Goal: Information Seeking & Learning: Learn about a topic

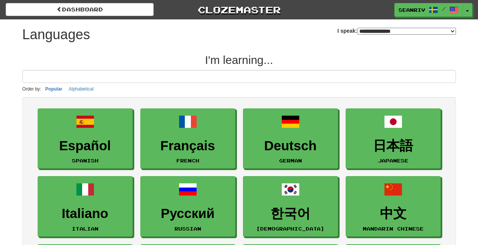
select select "*******"
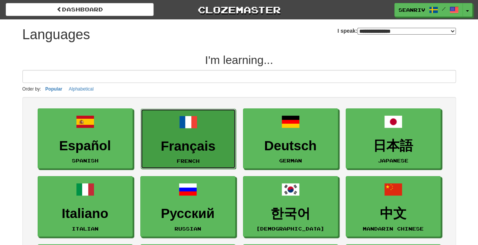
click at [183, 131] on link "Français French" at bounding box center [188, 139] width 95 height 60
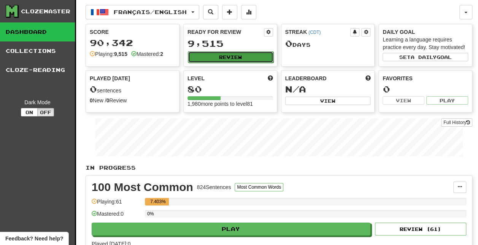
click at [243, 53] on button "Review" at bounding box center [231, 56] width 86 height 11
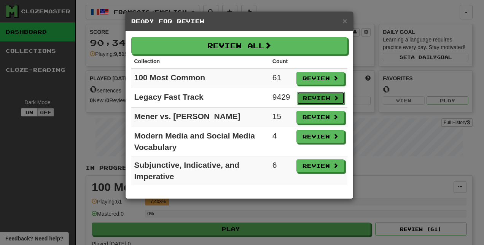
click at [316, 100] on button "Review" at bounding box center [321, 98] width 48 height 13
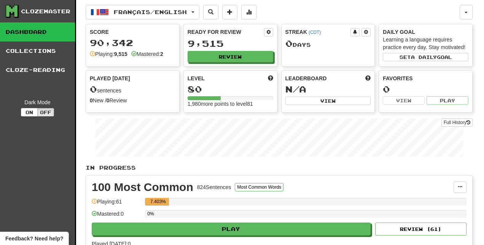
select select "***"
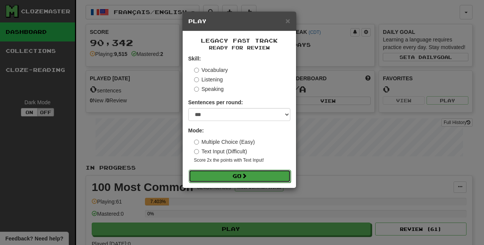
click at [212, 178] on button "Go" at bounding box center [240, 176] width 102 height 13
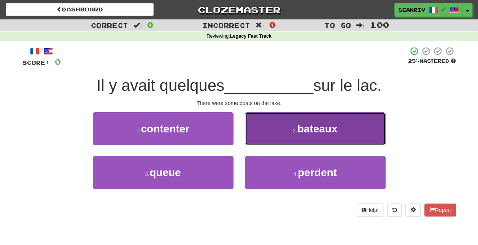
click at [298, 133] on span "bateaux" at bounding box center [317, 129] width 40 height 12
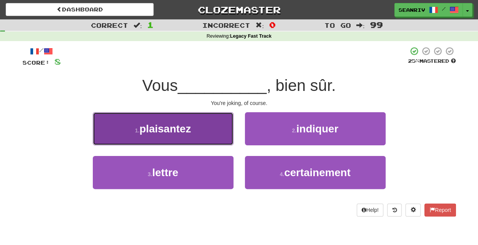
click at [203, 135] on button "1 . plaisantez" at bounding box center [163, 128] width 141 height 33
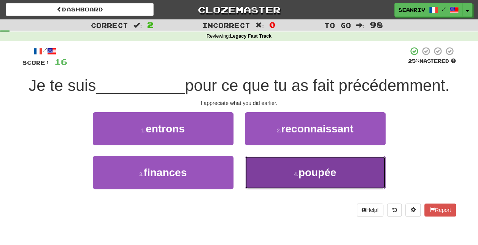
click at [280, 176] on button "4 . poupée" at bounding box center [315, 172] width 141 height 33
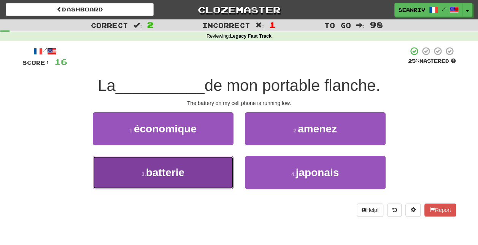
click at [175, 180] on button "3 . batterie" at bounding box center [163, 172] width 141 height 33
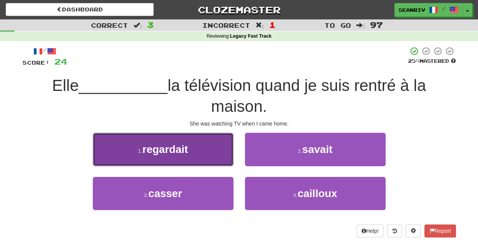
click at [197, 163] on button "1 . regardait" at bounding box center [163, 149] width 141 height 33
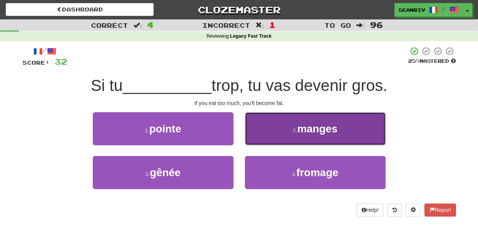
click at [308, 130] on span "manges" at bounding box center [317, 129] width 40 height 12
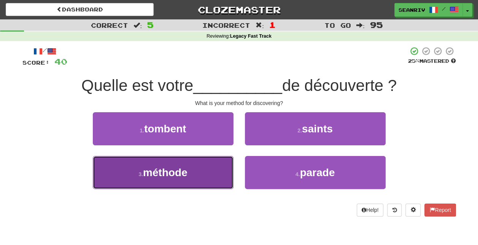
click at [225, 177] on button "3 . méthode" at bounding box center [163, 172] width 141 height 33
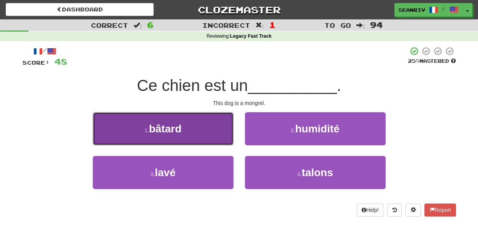
click at [217, 133] on button "1 . bâtard" at bounding box center [163, 128] width 141 height 33
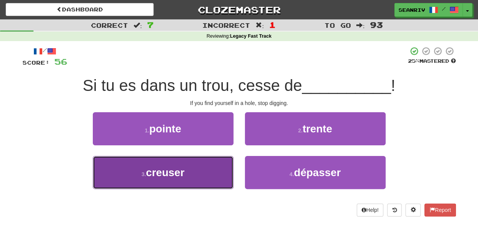
click at [190, 181] on button "3 . creuser" at bounding box center [163, 172] width 141 height 33
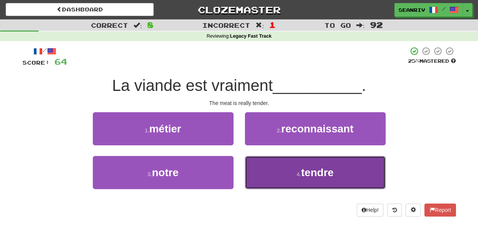
click at [280, 174] on button "4 . tendre" at bounding box center [315, 172] width 141 height 33
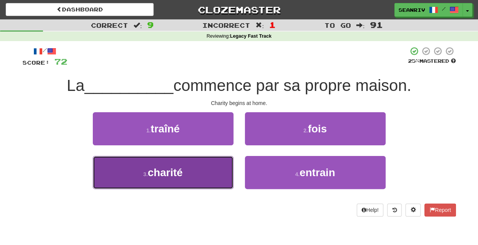
click at [129, 171] on button "3 . charité" at bounding box center [163, 172] width 141 height 33
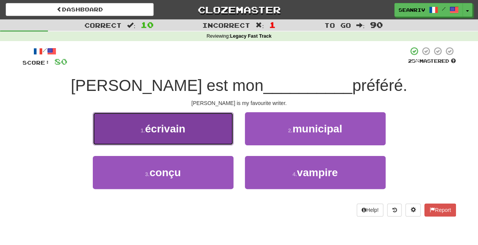
click at [169, 140] on button "1 . écrivain" at bounding box center [163, 128] width 141 height 33
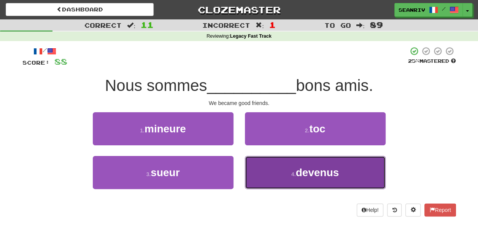
click at [293, 170] on button "4 . devenus" at bounding box center [315, 172] width 141 height 33
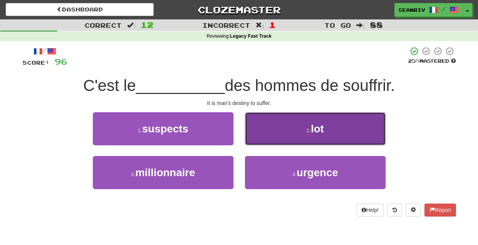
click at [282, 134] on button "2 . lot" at bounding box center [315, 128] width 141 height 33
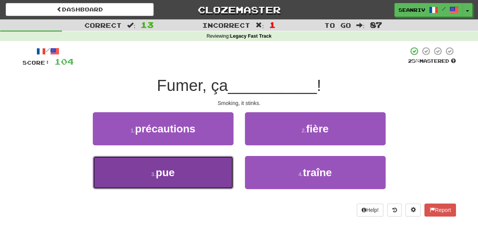
click at [187, 165] on button "3 . pue" at bounding box center [163, 172] width 141 height 33
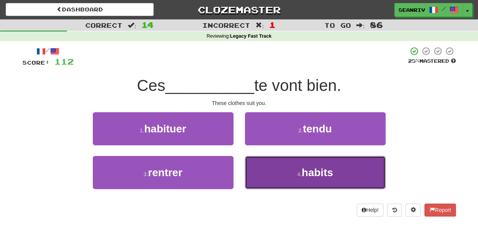
click at [282, 176] on button "4 . habits" at bounding box center [315, 172] width 141 height 33
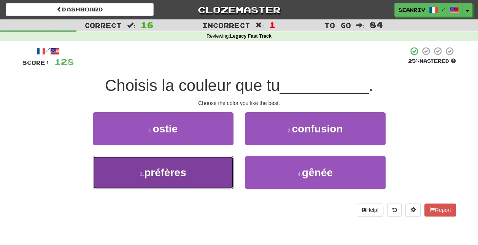
click at [170, 182] on button "3 . préfères" at bounding box center [163, 172] width 141 height 33
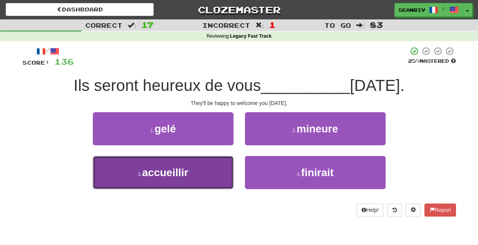
click at [188, 172] on span "accueillir" at bounding box center [165, 173] width 46 height 12
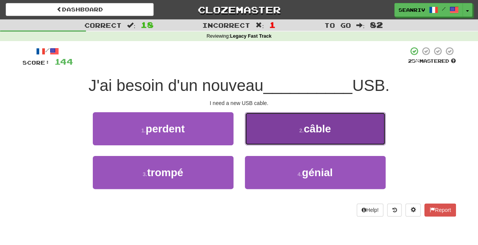
click at [284, 132] on button "2 . câble" at bounding box center [315, 128] width 141 height 33
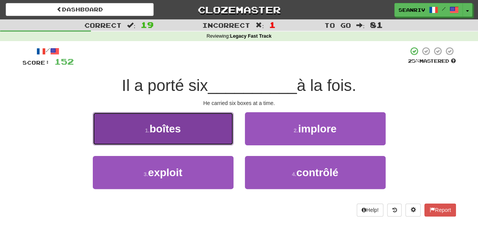
click at [205, 124] on button "1 . boîtes" at bounding box center [163, 128] width 141 height 33
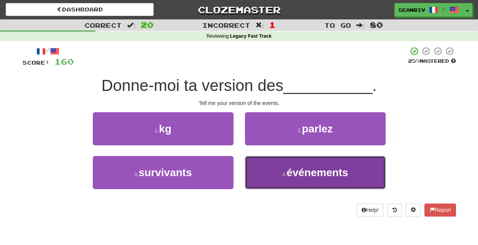
click at [274, 177] on button "4 . événements" at bounding box center [315, 172] width 141 height 33
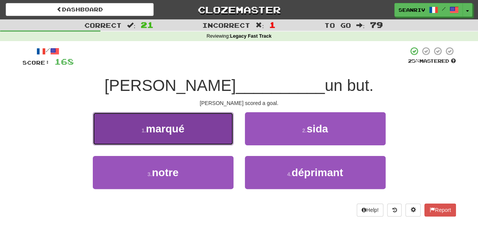
click at [184, 123] on span "marqué" at bounding box center [165, 129] width 38 height 12
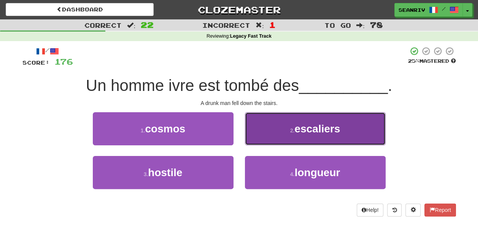
click at [273, 129] on button "2 . escaliers" at bounding box center [315, 128] width 141 height 33
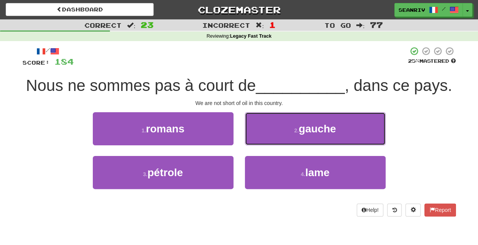
click at [273, 129] on button "2 . gauche" at bounding box center [315, 128] width 141 height 33
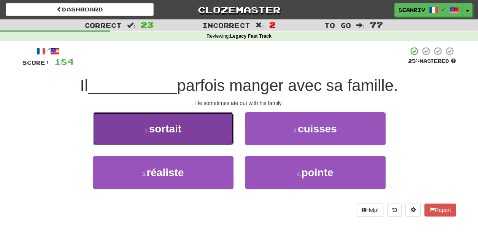
click at [229, 139] on button "1 . sortait" at bounding box center [163, 128] width 141 height 33
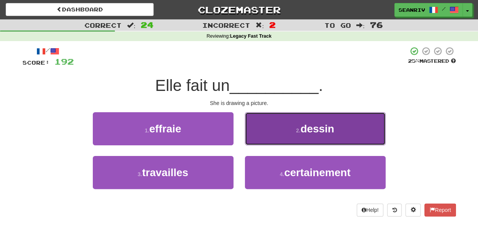
click at [281, 135] on button "2 . dessin" at bounding box center [315, 128] width 141 height 33
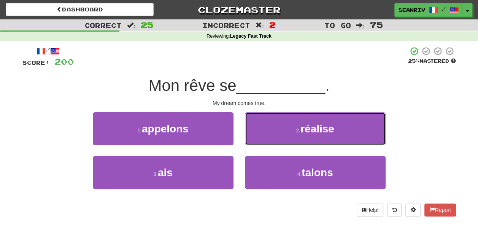
click at [281, 135] on button "2 . réalise" at bounding box center [315, 128] width 141 height 33
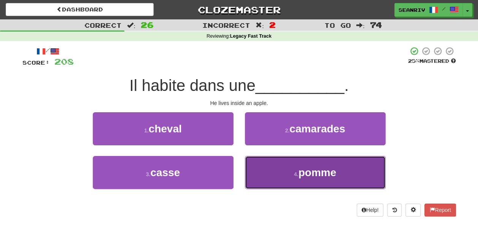
click at [286, 168] on button "4 . pomme" at bounding box center [315, 172] width 141 height 33
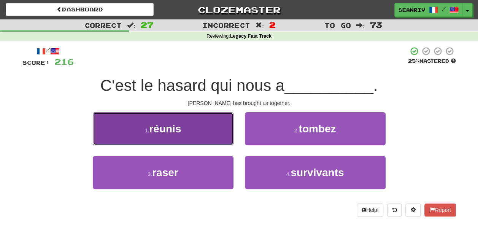
click at [187, 127] on button "1 . réunis" at bounding box center [163, 128] width 141 height 33
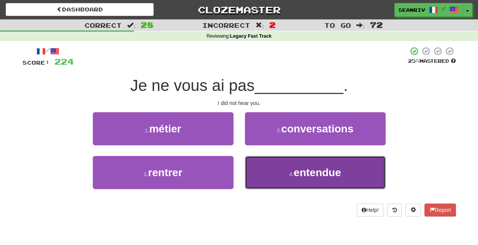
click at [285, 170] on button "4 . entendue" at bounding box center [315, 172] width 141 height 33
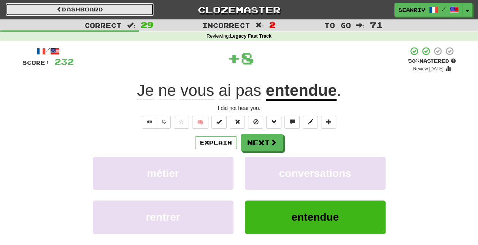
click at [116, 12] on link "Dashboard" at bounding box center [80, 9] width 148 height 13
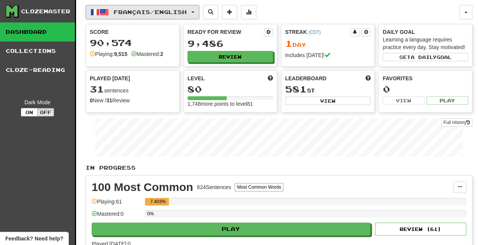
click at [116, 12] on span "Français / English" at bounding box center [150, 12] width 73 height 6
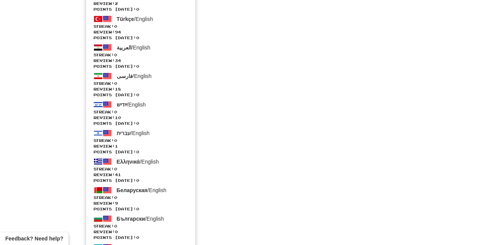
scroll to position [1252, 0]
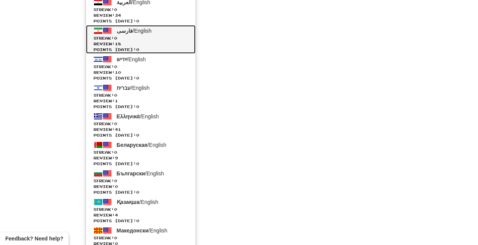
click at [154, 29] on link "فارسی / English Streak: 0 Review: 18 Points today: 0" at bounding box center [140, 39] width 109 height 29
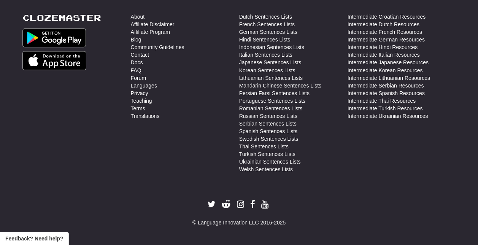
scroll to position [643, 0]
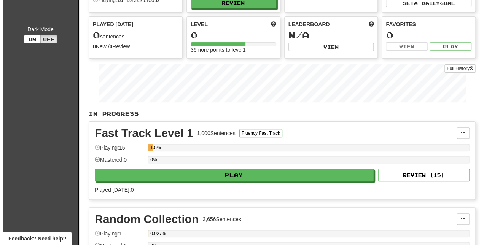
scroll to position [56, 0]
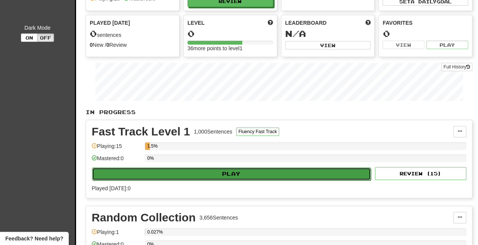
click at [137, 177] on button "Play" at bounding box center [231, 173] width 279 height 13
select select "**"
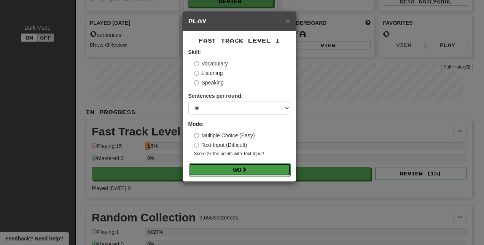
click at [208, 168] on button "Go" at bounding box center [240, 169] width 102 height 13
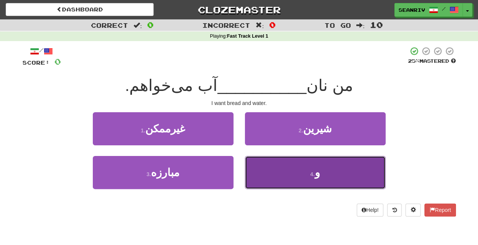
click at [286, 165] on button "4 . و" at bounding box center [315, 172] width 141 height 33
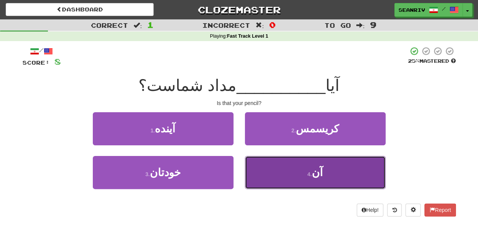
click at [279, 167] on button "4 . آن" at bounding box center [315, 172] width 141 height 33
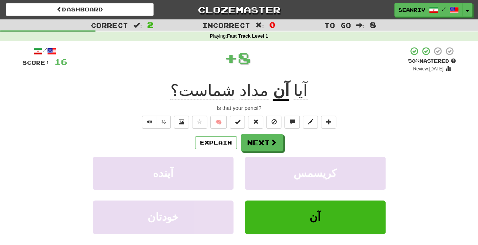
click at [273, 96] on u "آن" at bounding box center [281, 90] width 16 height 19
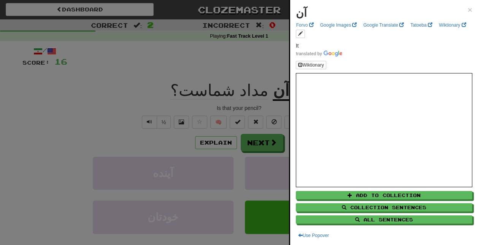
click at [157, 88] on div at bounding box center [239, 122] width 478 height 245
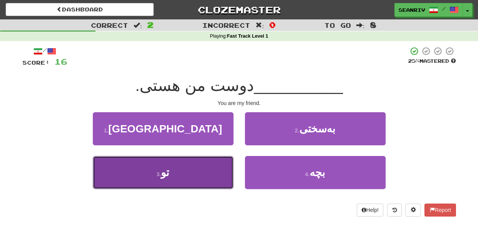
click at [175, 178] on button "3 . تو" at bounding box center [163, 172] width 141 height 33
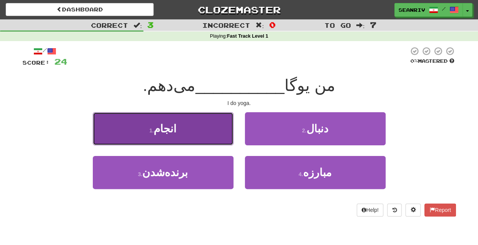
click at [197, 133] on button "1 . انجام" at bounding box center [163, 128] width 141 height 33
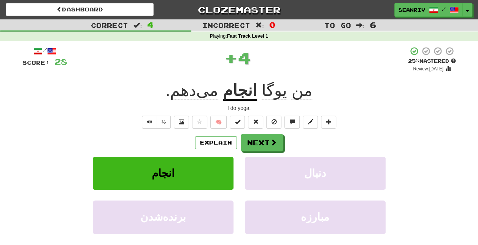
click at [242, 94] on u "انجام" at bounding box center [240, 90] width 34 height 19
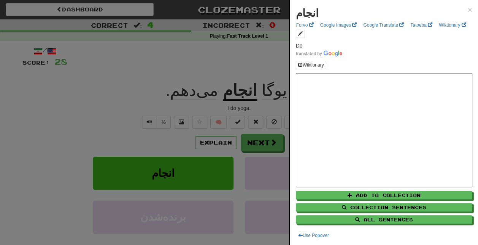
click at [146, 95] on div at bounding box center [239, 122] width 478 height 245
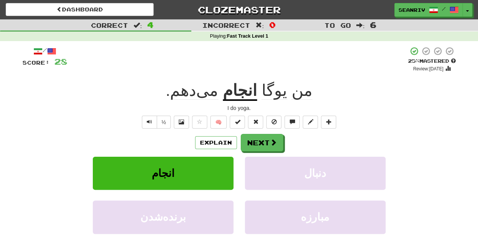
click at [242, 88] on u "انجام" at bounding box center [240, 90] width 34 height 19
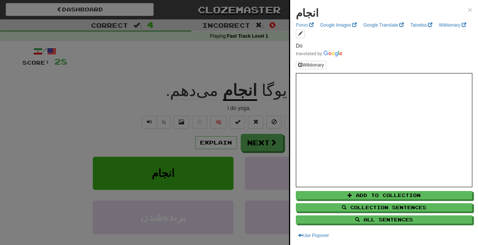
click at [133, 97] on div at bounding box center [239, 122] width 478 height 245
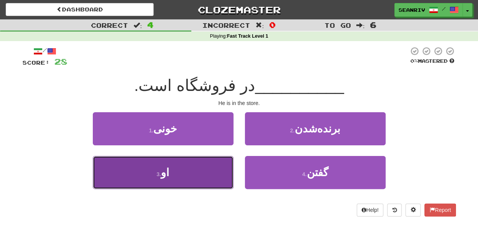
click at [195, 177] on button "3 . او" at bounding box center [163, 172] width 141 height 33
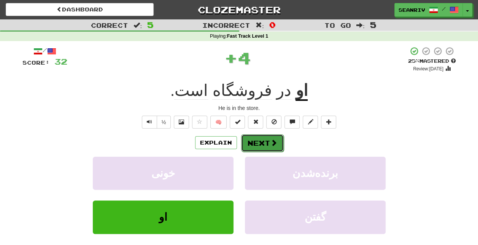
click at [262, 142] on button "Next" at bounding box center [262, 142] width 43 height 17
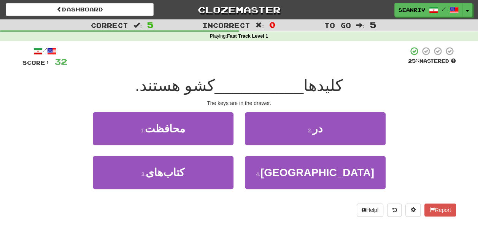
click at [238, 59] on div at bounding box center [237, 56] width 341 height 21
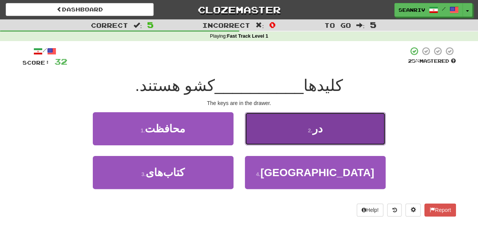
click at [275, 135] on button "2 . در" at bounding box center [315, 128] width 141 height 33
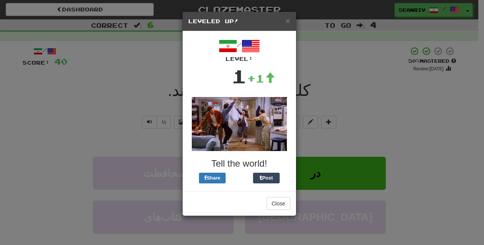
click at [164, 84] on div "× Leveled Up! / Level: 1 +1 Tell the world! Share Post Close" at bounding box center [242, 122] width 484 height 245
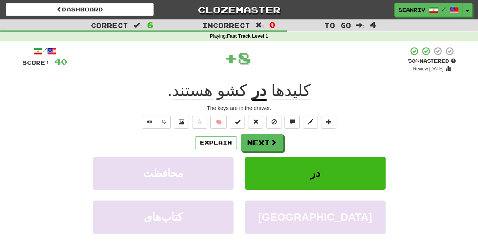
click at [254, 94] on u "در" at bounding box center [259, 90] width 15 height 19
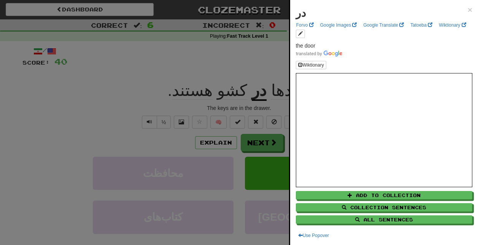
click at [148, 83] on div at bounding box center [239, 122] width 478 height 245
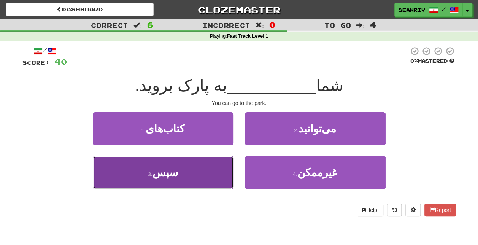
click at [220, 176] on button "3 . سپس" at bounding box center [163, 172] width 141 height 33
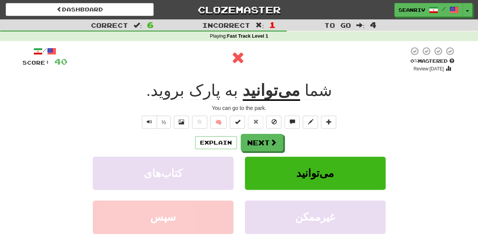
click at [272, 94] on u "می‌توانید" at bounding box center [271, 90] width 57 height 19
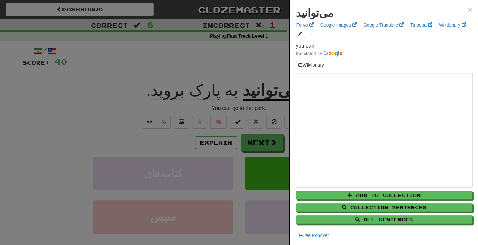
click at [158, 106] on div at bounding box center [239, 122] width 478 height 245
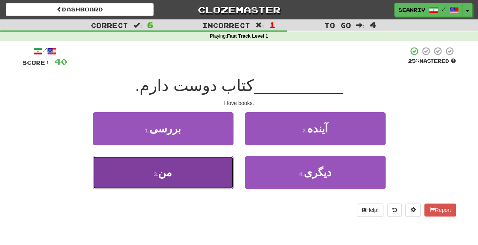
click at [181, 183] on button "3 . من" at bounding box center [163, 172] width 141 height 33
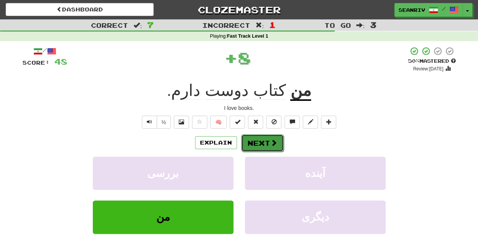
click at [260, 143] on button "Next" at bounding box center [262, 142] width 43 height 17
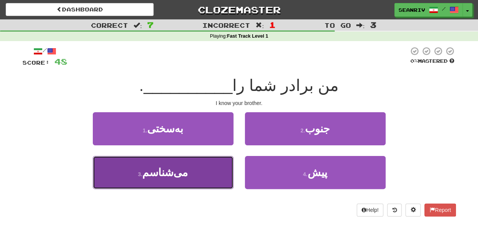
click at [185, 173] on button "3 . می‌شناسم" at bounding box center [163, 172] width 141 height 33
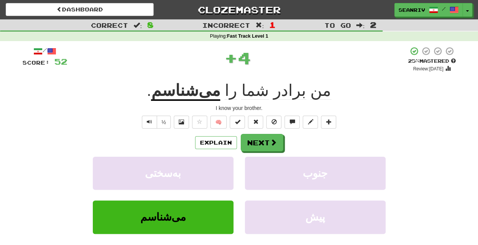
click at [189, 86] on u "می‌شناسم" at bounding box center [185, 90] width 69 height 19
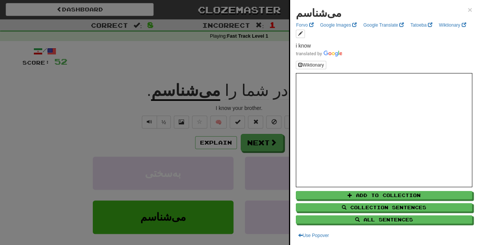
click at [99, 115] on div at bounding box center [239, 122] width 478 height 245
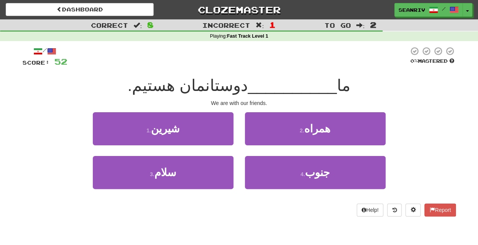
click at [76, 113] on div "1 . شیرین 2 . همراه" at bounding box center [239, 134] width 456 height 44
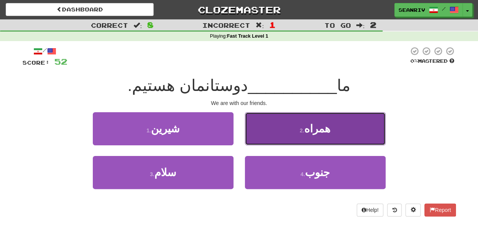
click at [282, 139] on button "2 . همراه" at bounding box center [315, 128] width 141 height 33
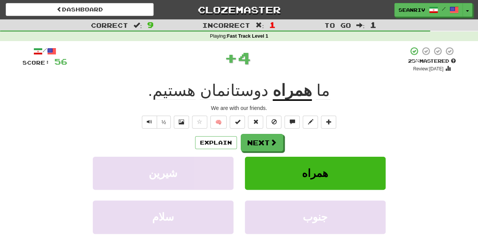
click at [277, 87] on u "همراه" at bounding box center [292, 90] width 39 height 19
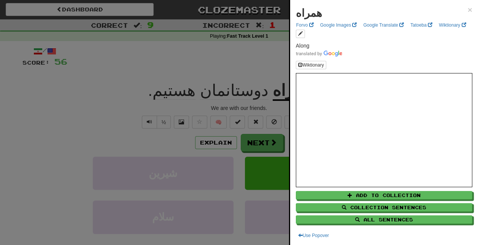
click at [147, 82] on div at bounding box center [239, 122] width 478 height 245
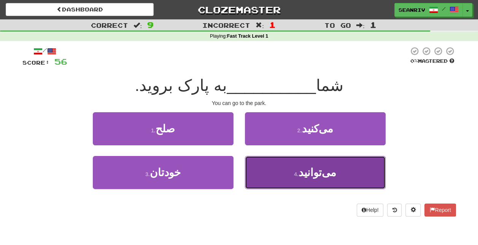
click at [295, 187] on button "4 . می‌توانید" at bounding box center [315, 172] width 141 height 33
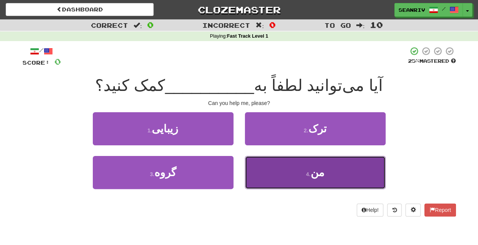
click at [291, 173] on button "4 . من" at bounding box center [315, 172] width 141 height 33
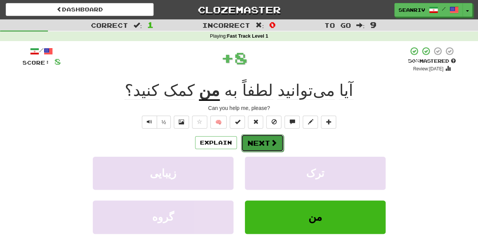
click at [247, 144] on button "Next" at bounding box center [262, 142] width 43 height 17
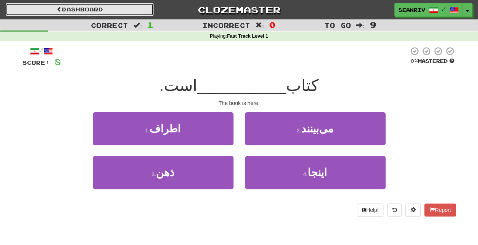
click at [106, 8] on link "Dashboard" at bounding box center [80, 9] width 148 height 13
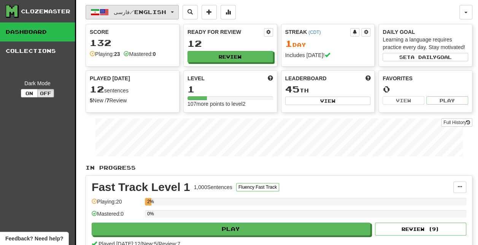
click at [126, 12] on span "فارسی / English" at bounding box center [140, 12] width 52 height 6
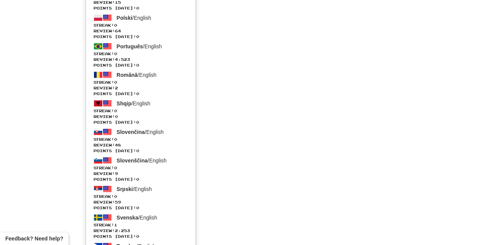
scroll to position [1006, 0]
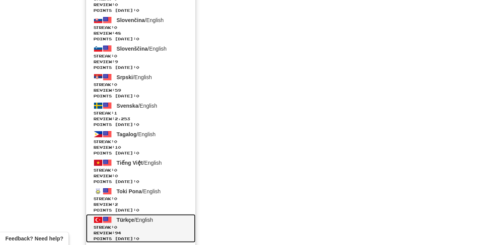
click at [140, 219] on span "Türkçe / English" at bounding box center [135, 220] width 36 height 6
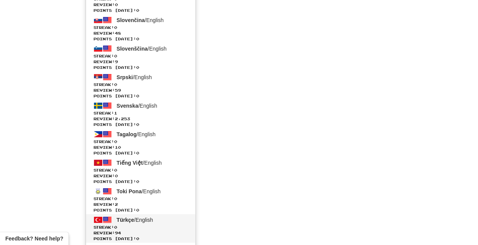
scroll to position [472, 0]
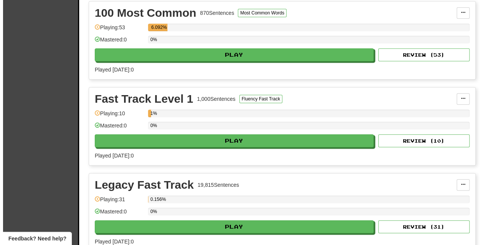
scroll to position [173, 0]
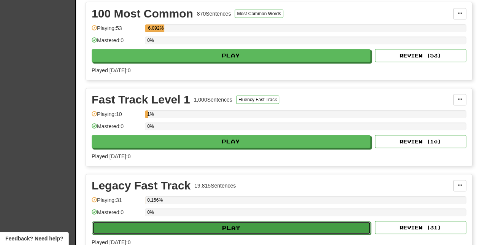
click at [173, 225] on button "Play" at bounding box center [231, 227] width 279 height 13
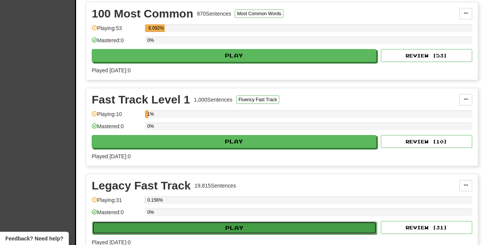
select select "**"
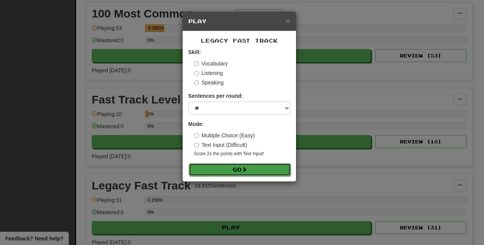
click at [215, 165] on button "Go" at bounding box center [240, 169] width 102 height 13
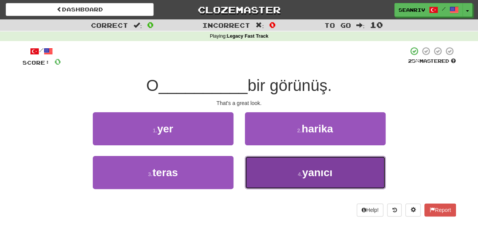
click at [286, 186] on button "4 . yanıcı" at bounding box center [315, 172] width 141 height 33
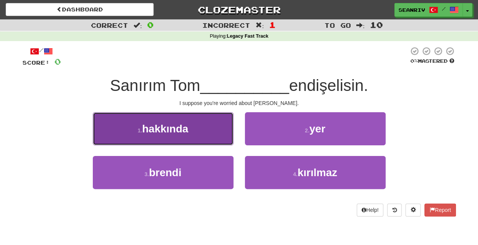
click at [191, 119] on button "1 . hakkında" at bounding box center [163, 128] width 141 height 33
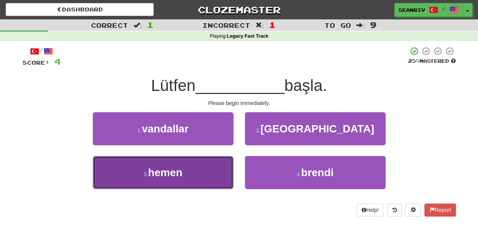
click at [201, 170] on button "3 . hemen" at bounding box center [163, 172] width 141 height 33
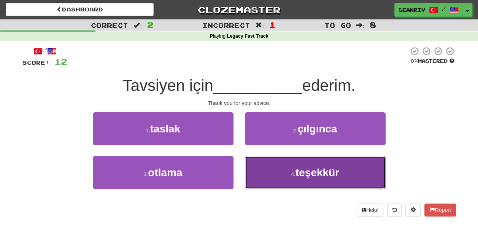
click at [270, 166] on button "4 . teşekkür" at bounding box center [315, 172] width 141 height 33
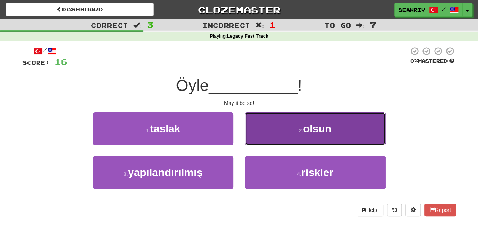
click at [282, 143] on button "2 . olsun" at bounding box center [315, 128] width 141 height 33
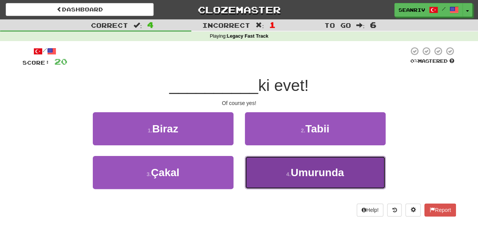
click at [278, 183] on button "4 . Umurunda" at bounding box center [315, 172] width 141 height 33
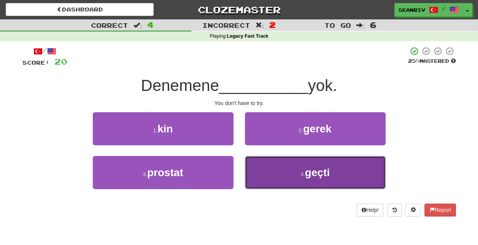
click at [281, 178] on button "4 . geçti" at bounding box center [315, 172] width 141 height 33
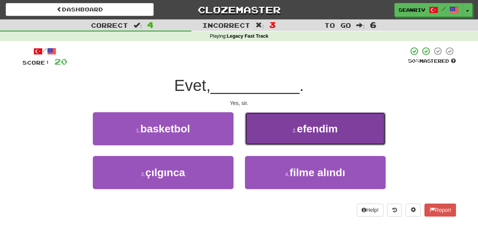
click at [260, 127] on button "2 . efendim" at bounding box center [315, 128] width 141 height 33
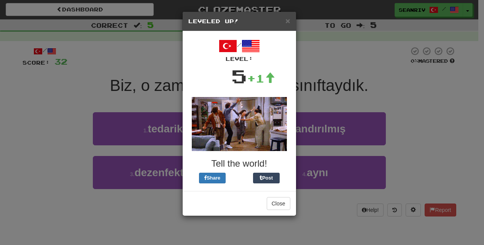
click at [71, 69] on div "× Leveled Up! / Level: 5 +1 Tell the world! Share Post Close" at bounding box center [242, 122] width 484 height 245
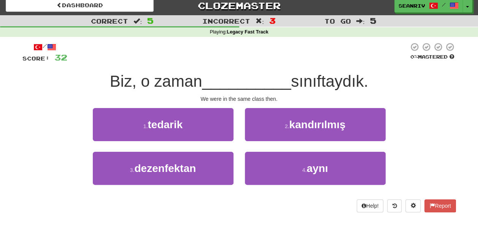
scroll to position [5, 0]
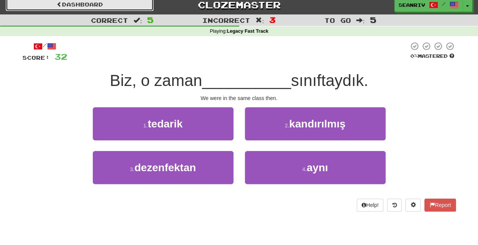
click at [125, 3] on link "Dashboard" at bounding box center [80, 4] width 148 height 13
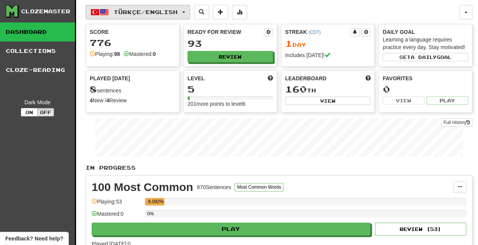
click at [141, 19] on button "Türkçe / English" at bounding box center [138, 12] width 105 height 14
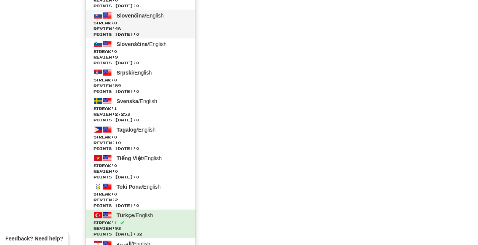
scroll to position [1012, 0]
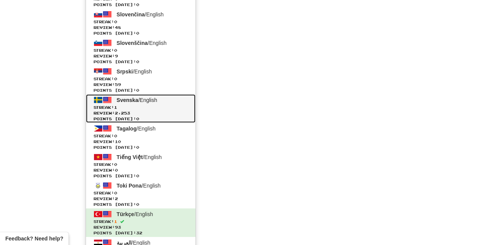
click at [157, 111] on span "Review: 2,253" at bounding box center [141, 113] width 94 height 6
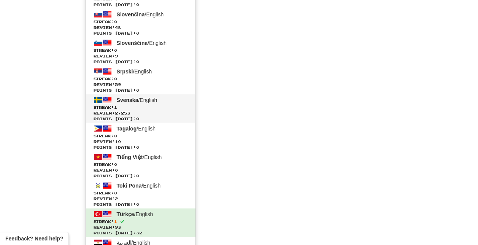
scroll to position [472, 0]
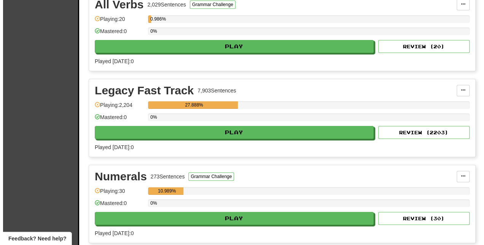
scroll to position [185, 0]
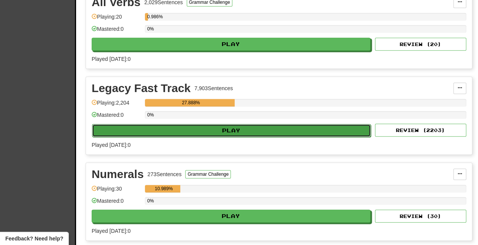
click at [186, 130] on button "Play" at bounding box center [231, 130] width 279 height 13
select select "***"
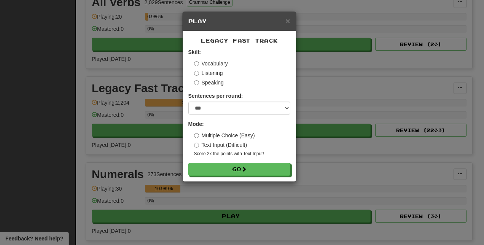
click at [200, 132] on label "Multiple Choice (Easy)" at bounding box center [224, 136] width 61 height 8
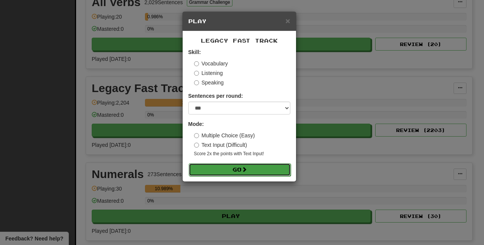
click at [225, 167] on button "Go" at bounding box center [240, 169] width 102 height 13
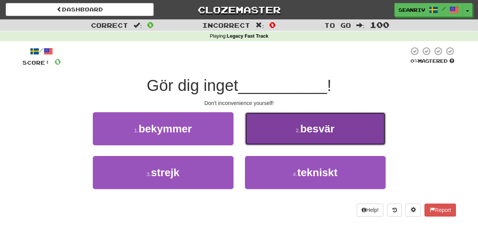
click at [270, 127] on button "2 . besvär" at bounding box center [315, 128] width 141 height 33
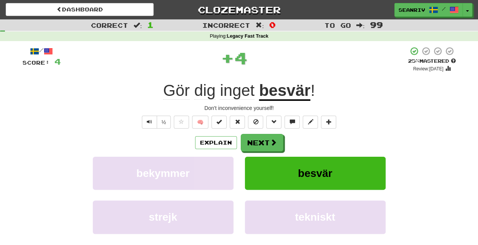
click at [273, 86] on u "besvär" at bounding box center [284, 90] width 51 height 19
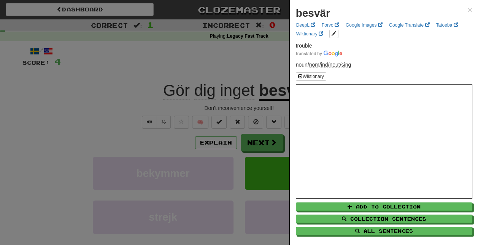
click at [251, 71] on div at bounding box center [239, 122] width 478 height 245
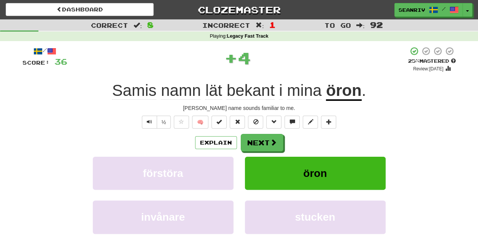
click at [358, 85] on u "öron" at bounding box center [343, 90] width 35 height 19
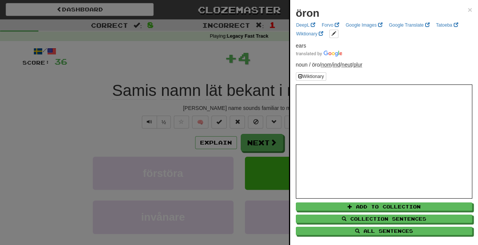
click at [266, 71] on div at bounding box center [239, 122] width 478 height 245
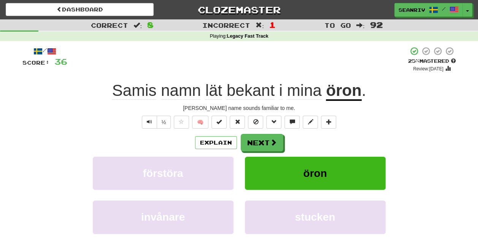
click at [266, 93] on span "bekant" at bounding box center [251, 90] width 48 height 18
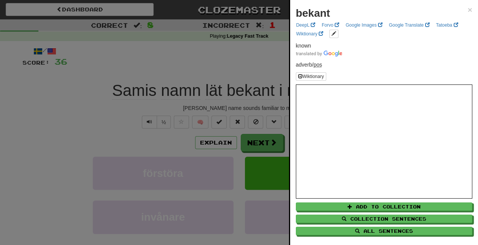
click at [232, 72] on div at bounding box center [239, 122] width 478 height 245
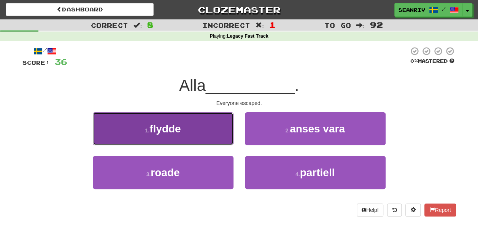
click at [180, 126] on span "flydde" at bounding box center [164, 129] width 31 height 12
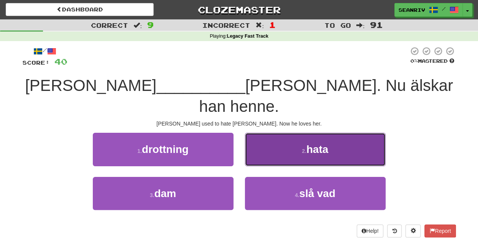
click at [266, 133] on button "2 . hata" at bounding box center [315, 149] width 141 height 33
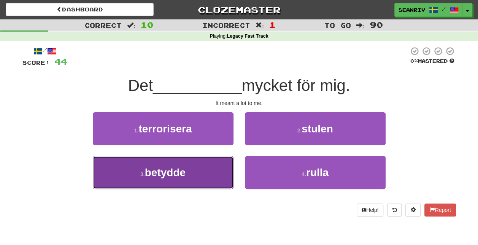
click at [219, 174] on button "3 . betydde" at bounding box center [163, 172] width 141 height 33
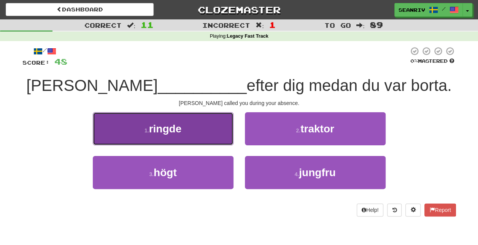
click at [145, 137] on button "1 . ringde" at bounding box center [163, 128] width 141 height 33
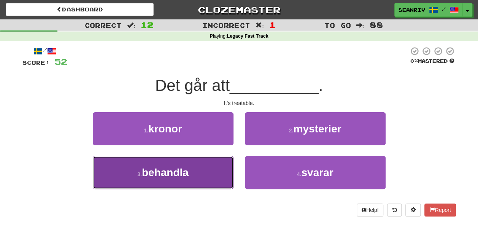
click at [217, 173] on button "3 . behandla" at bounding box center [163, 172] width 141 height 33
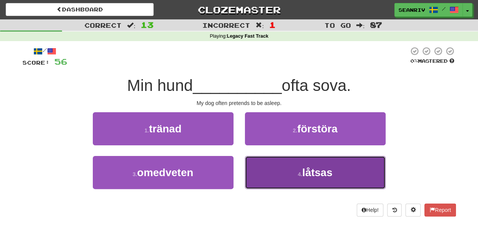
click at [282, 160] on button "4 . låtsas" at bounding box center [315, 172] width 141 height 33
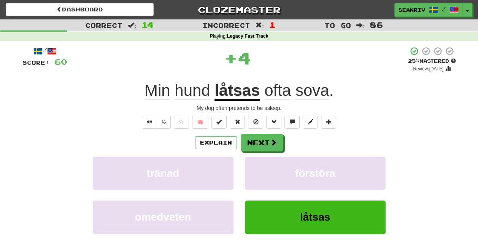
click at [240, 97] on u "låtsas" at bounding box center [236, 90] width 45 height 19
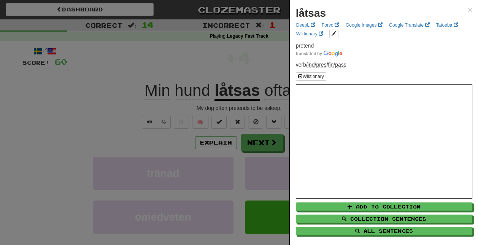
click at [198, 70] on div at bounding box center [239, 122] width 478 height 245
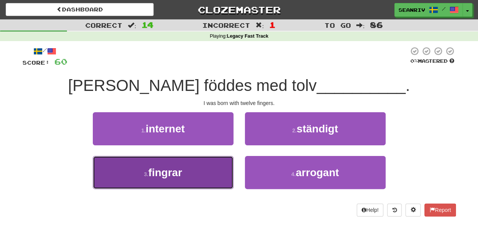
click at [182, 177] on span "fingrar" at bounding box center [165, 173] width 34 height 12
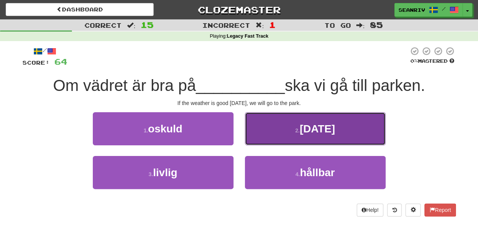
click at [281, 128] on button "2 . [DATE]" at bounding box center [315, 128] width 141 height 33
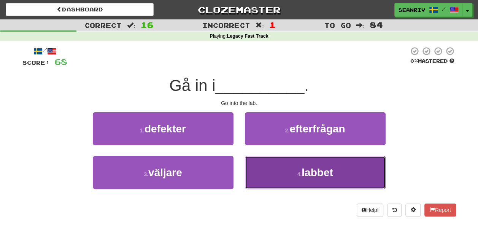
click at [267, 167] on button "4 . labbet" at bounding box center [315, 172] width 141 height 33
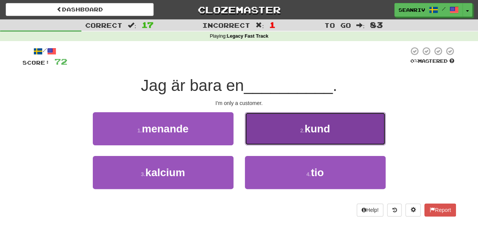
click at [265, 136] on button "2 . kund" at bounding box center [315, 128] width 141 height 33
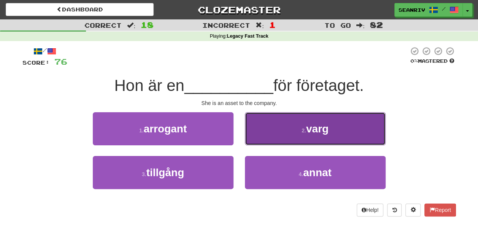
click at [274, 135] on button "2 . varg" at bounding box center [315, 128] width 141 height 33
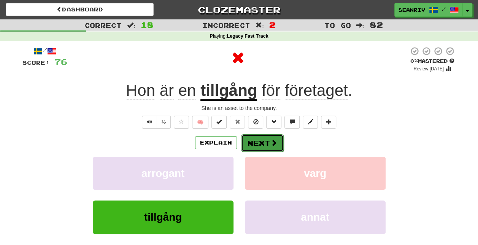
click at [270, 143] on span at bounding box center [273, 142] width 7 height 7
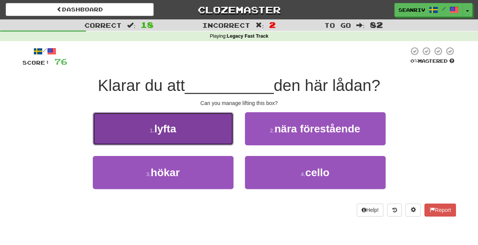
click at [122, 123] on button "1 . lyfta" at bounding box center [163, 128] width 141 height 33
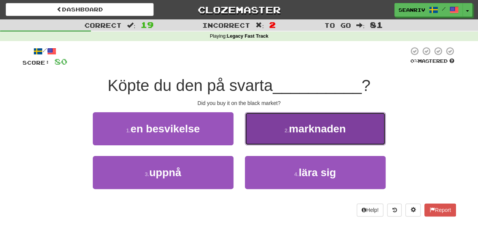
click at [276, 135] on button "2 . marknaden" at bounding box center [315, 128] width 141 height 33
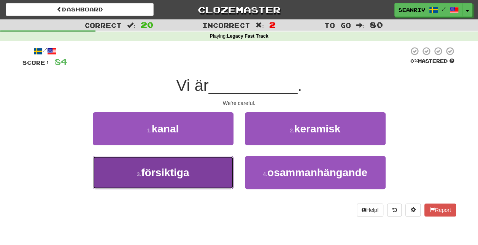
click at [216, 168] on button "3 . försiktiga" at bounding box center [163, 172] width 141 height 33
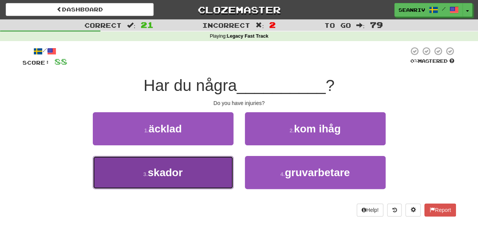
click at [193, 165] on button "3 . skador" at bounding box center [163, 172] width 141 height 33
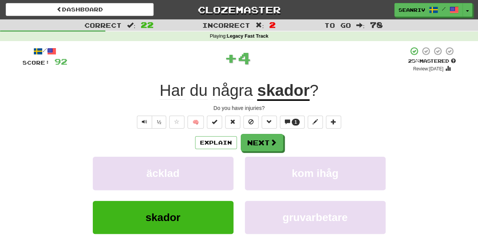
click at [278, 85] on u "skador" at bounding box center [283, 90] width 52 height 19
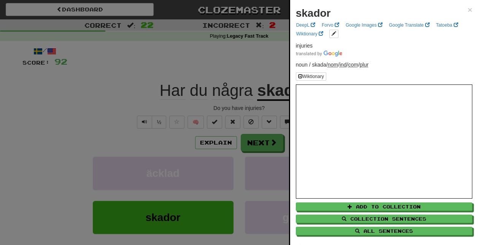
click at [186, 52] on div at bounding box center [239, 122] width 478 height 245
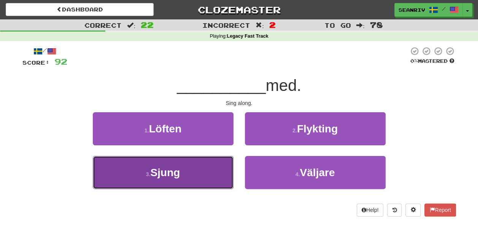
click at [176, 177] on span "Sjung" at bounding box center [165, 173] width 30 height 12
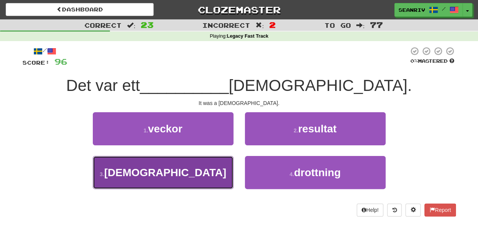
click at [164, 170] on span "[DEMOGRAPHIC_DATA]" at bounding box center [165, 173] width 122 height 12
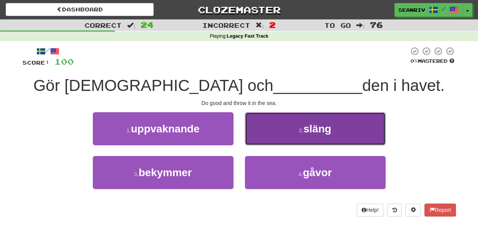
click at [263, 138] on button "2 . släng" at bounding box center [315, 128] width 141 height 33
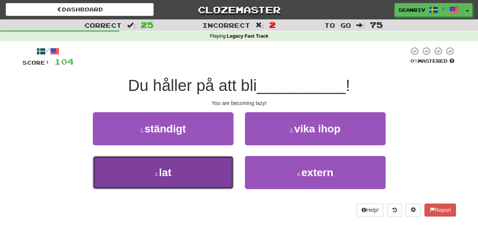
click at [209, 176] on button "3 . lat" at bounding box center [163, 172] width 141 height 33
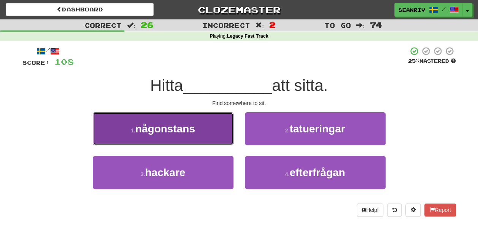
click at [138, 123] on span "någonstans" at bounding box center [165, 129] width 60 height 12
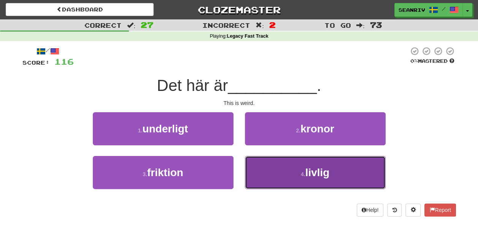
click at [271, 175] on button "4 . livlig" at bounding box center [315, 172] width 141 height 33
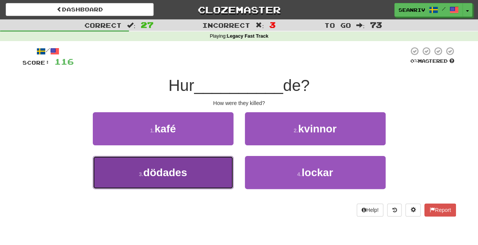
click at [207, 168] on button "3 . dödades" at bounding box center [163, 172] width 141 height 33
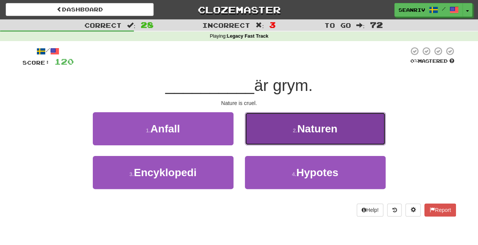
click at [298, 127] on span "Naturen" at bounding box center [317, 129] width 40 height 12
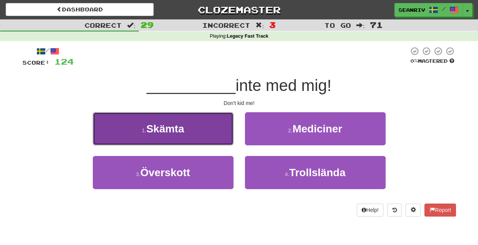
click at [203, 128] on button "1 . Skämta" at bounding box center [163, 128] width 141 height 33
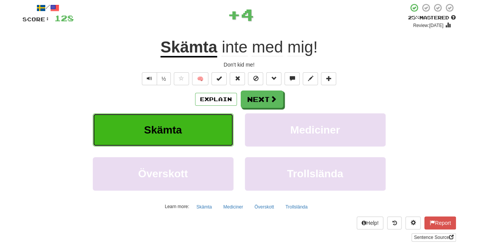
scroll to position [48, 0]
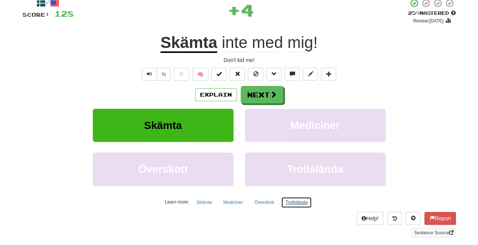
click at [291, 206] on button "Trollslända" at bounding box center [296, 202] width 30 height 11
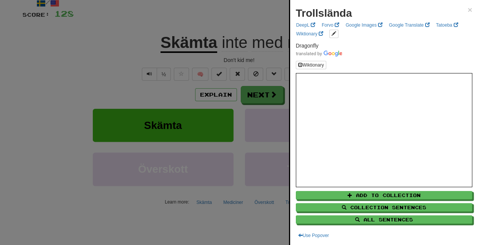
click at [159, 204] on div at bounding box center [239, 122] width 478 height 245
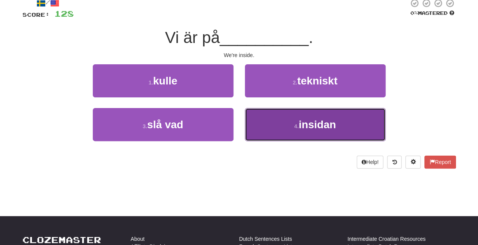
click at [303, 133] on button "4 . insidan" at bounding box center [315, 124] width 141 height 33
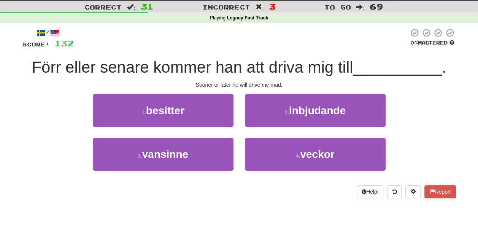
scroll to position [0, 0]
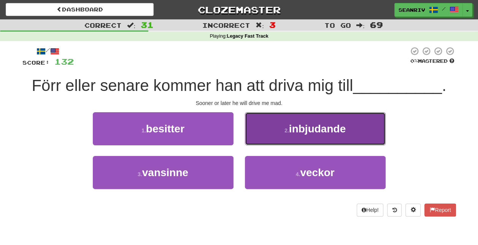
click at [283, 128] on button "2 . inbjudande" at bounding box center [315, 128] width 141 height 33
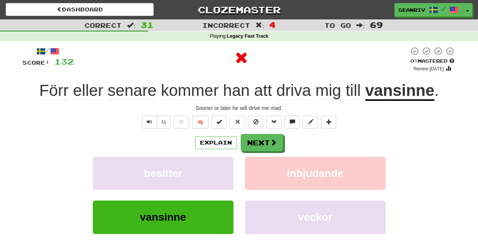
click at [422, 94] on u "vansinne" at bounding box center [399, 90] width 69 height 19
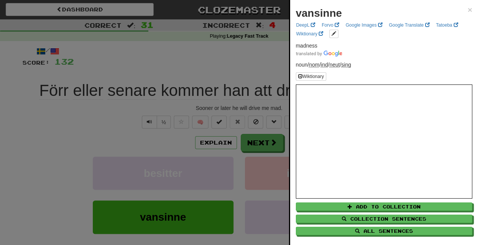
click at [125, 135] on div at bounding box center [239, 122] width 478 height 245
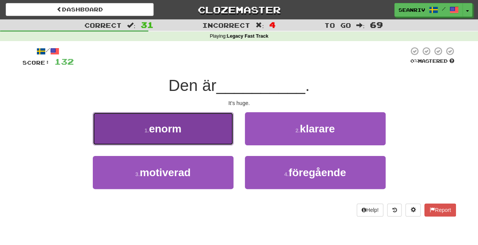
click at [122, 135] on button "1 . enorm" at bounding box center [163, 128] width 141 height 33
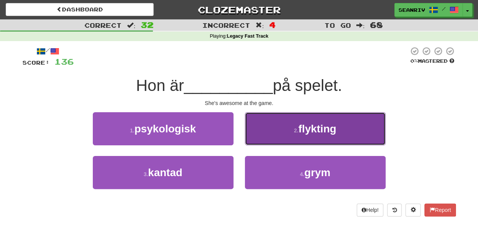
click at [275, 125] on button "2 . flykting" at bounding box center [315, 128] width 141 height 33
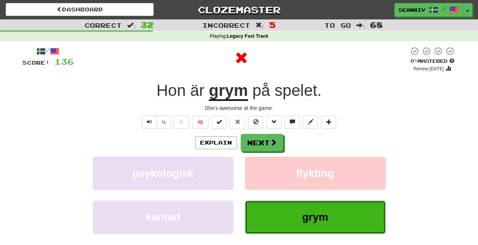
click at [300, 220] on button "grym" at bounding box center [315, 216] width 141 height 33
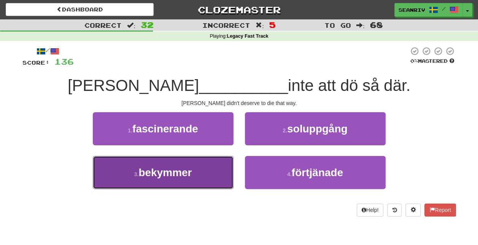
click at [190, 170] on span "bekymmer" at bounding box center [164, 173] width 53 height 12
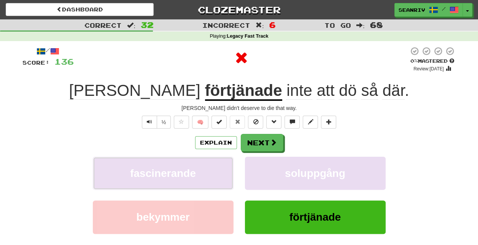
click at [190, 170] on span "fascinerande" at bounding box center [163, 173] width 66 height 12
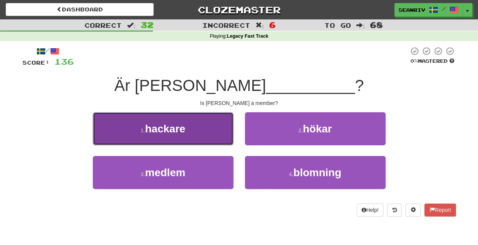
click at [189, 133] on button "1 . hackare" at bounding box center [163, 128] width 141 height 33
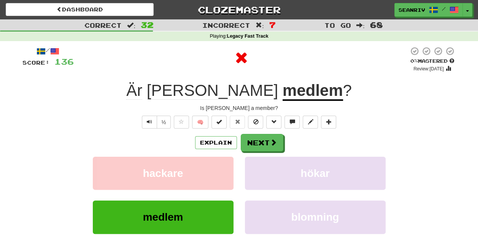
click at [282, 97] on u "medlem" at bounding box center [312, 90] width 60 height 19
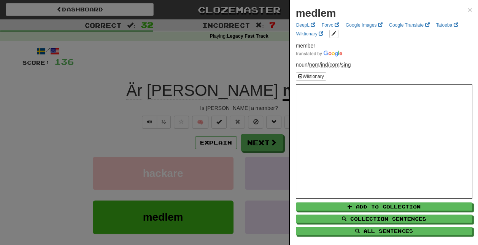
click at [130, 119] on div at bounding box center [239, 122] width 478 height 245
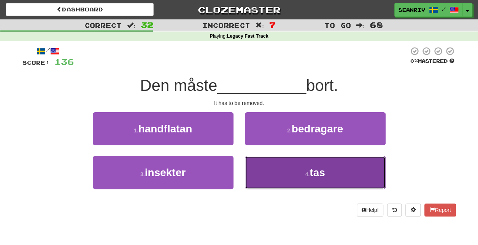
click at [290, 167] on button "4 . tas" at bounding box center [315, 172] width 141 height 33
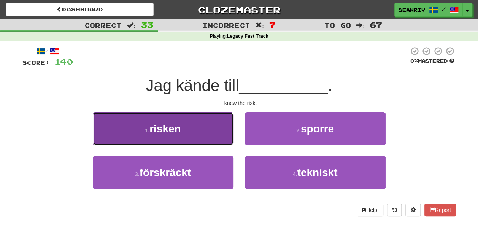
click at [163, 134] on span "risken" at bounding box center [165, 129] width 32 height 12
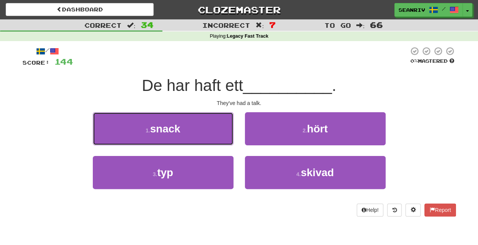
click at [163, 134] on span "snack" at bounding box center [165, 129] width 30 height 12
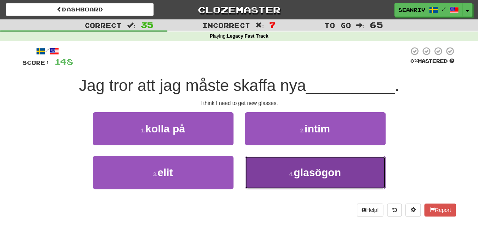
click at [281, 179] on button "4 . glasögon" at bounding box center [315, 172] width 141 height 33
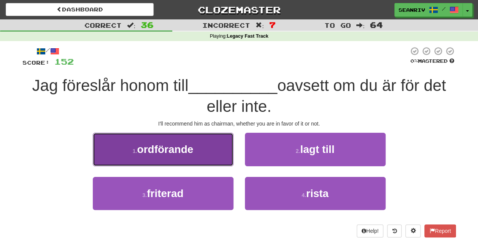
click at [173, 160] on button "1 . ordförande" at bounding box center [163, 149] width 141 height 33
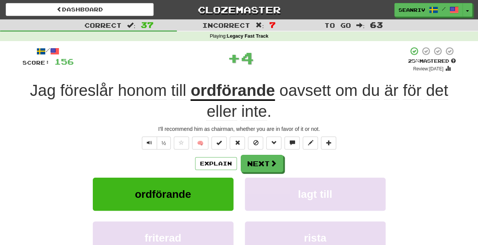
click at [217, 88] on u "ordförande" at bounding box center [232, 90] width 84 height 19
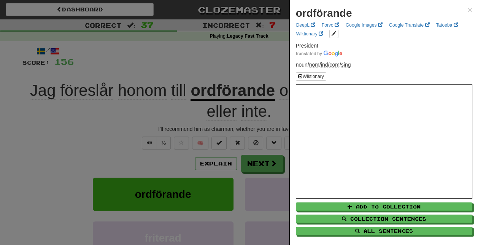
click at [148, 137] on div at bounding box center [239, 122] width 478 height 245
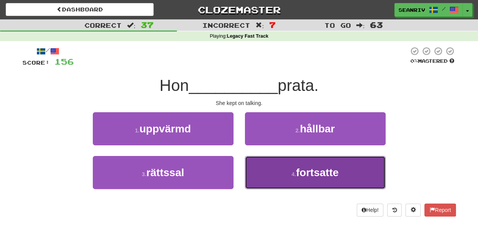
click at [299, 172] on span "fortsatte" at bounding box center [317, 173] width 43 height 12
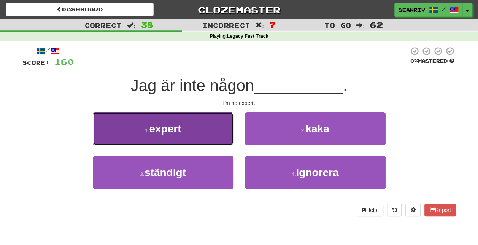
click at [178, 130] on span "expert" at bounding box center [165, 129] width 32 height 12
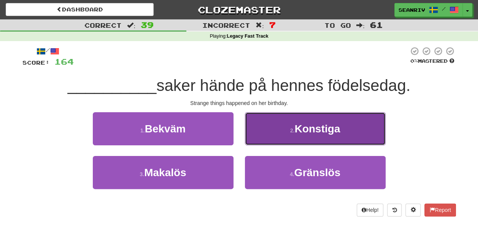
click at [274, 137] on button "2 . Konstiga" at bounding box center [315, 128] width 141 height 33
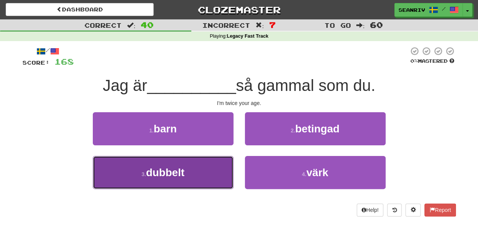
click at [176, 182] on button "3 . dubbelt" at bounding box center [163, 172] width 141 height 33
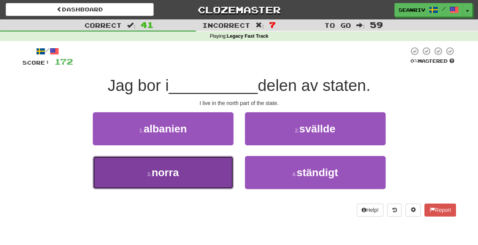
drag, startPoint x: 176, startPoint y: 182, endPoint x: 147, endPoint y: 174, distance: 30.4
click at [147, 174] on small "3 ." at bounding box center [149, 174] width 5 height 6
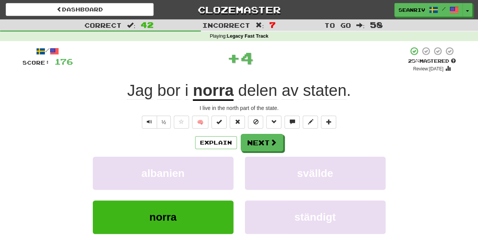
click at [249, 96] on span "delen" at bounding box center [257, 90] width 39 height 18
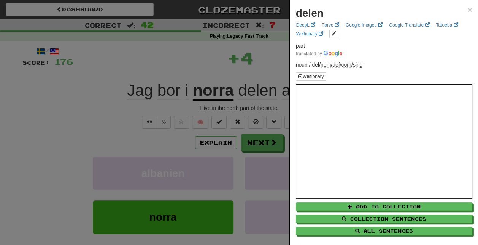
click at [196, 66] on div at bounding box center [239, 122] width 478 height 245
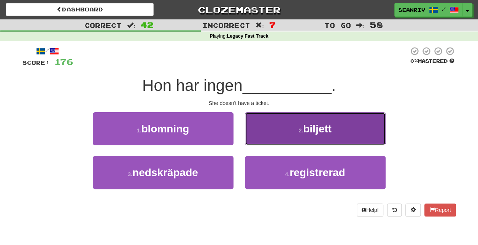
click at [278, 138] on button "2 . biljett" at bounding box center [315, 128] width 141 height 33
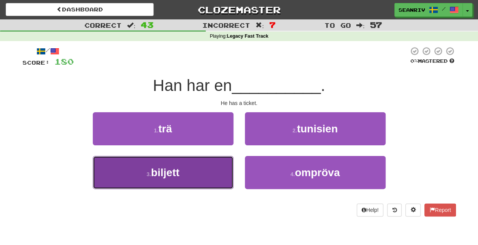
click at [186, 170] on button "3 . biljett" at bounding box center [163, 172] width 141 height 33
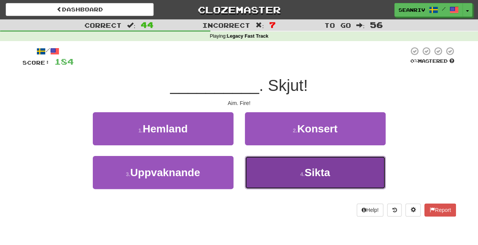
click at [266, 178] on button "4 . Sikta" at bounding box center [315, 172] width 141 height 33
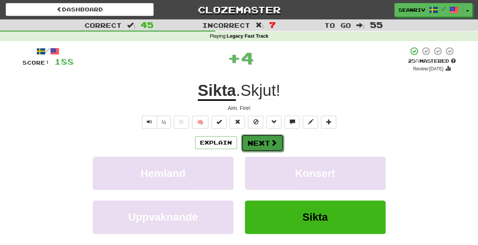
click at [261, 144] on button "Next" at bounding box center [262, 142] width 43 height 17
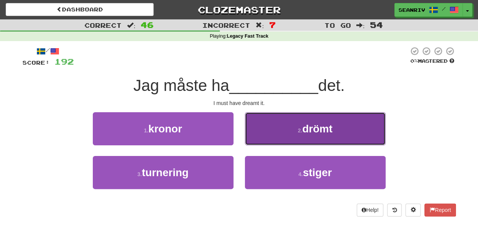
click at [300, 114] on button "2 . drömt" at bounding box center [315, 128] width 141 height 33
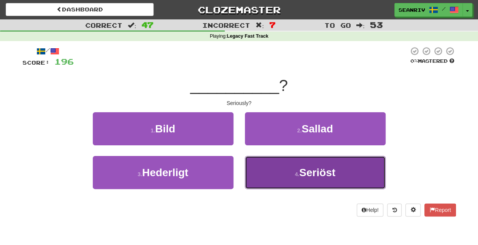
click at [293, 176] on button "4 . Seriöst" at bounding box center [315, 172] width 141 height 33
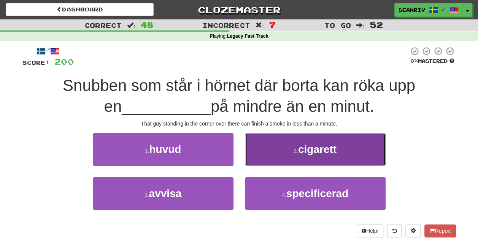
click at [305, 144] on span "cigarett" at bounding box center [317, 149] width 38 height 12
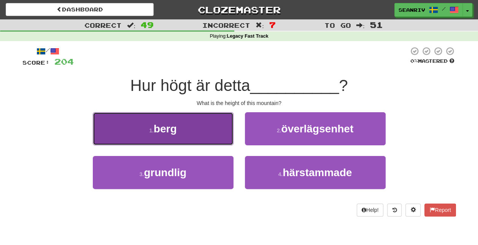
click at [108, 123] on button "1 . berg" at bounding box center [163, 128] width 141 height 33
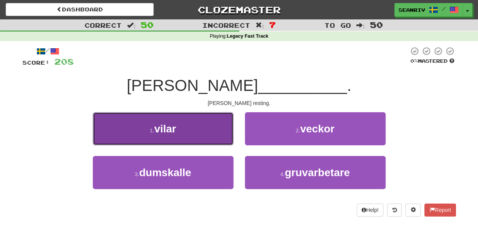
click at [140, 129] on button "1 . vilar" at bounding box center [163, 128] width 141 height 33
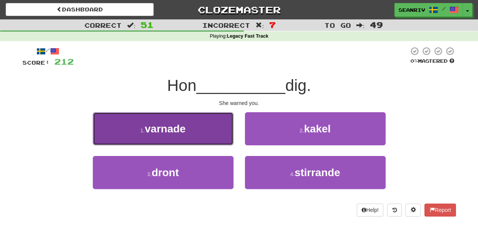
click at [174, 134] on span "varnade" at bounding box center [165, 129] width 41 height 12
